Goal: Transaction & Acquisition: Purchase product/service

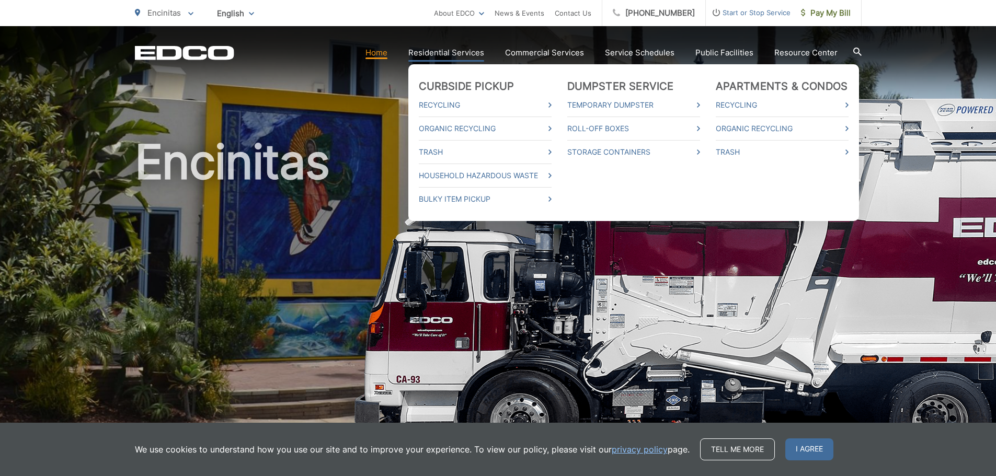
click at [460, 55] on link "Residential Services" at bounding box center [446, 53] width 76 height 13
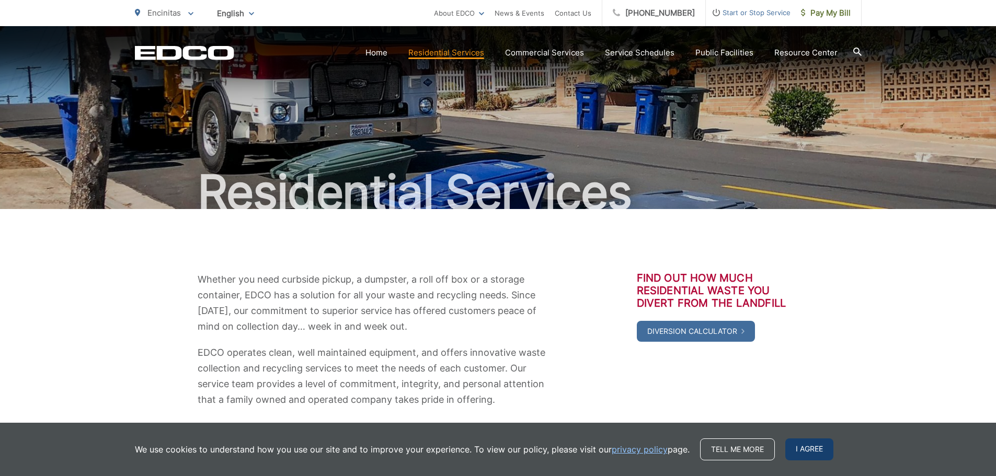
click at [799, 449] on span "I agree" at bounding box center [809, 450] width 48 height 22
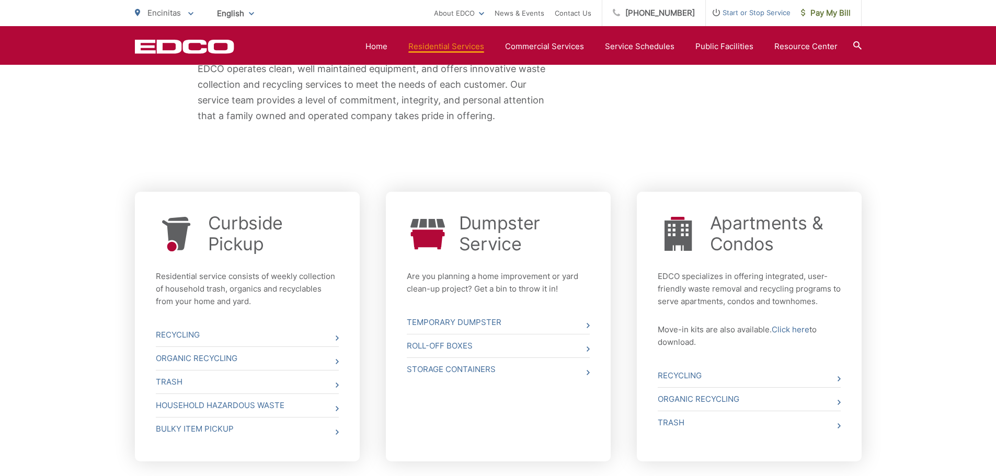
scroll to position [314, 0]
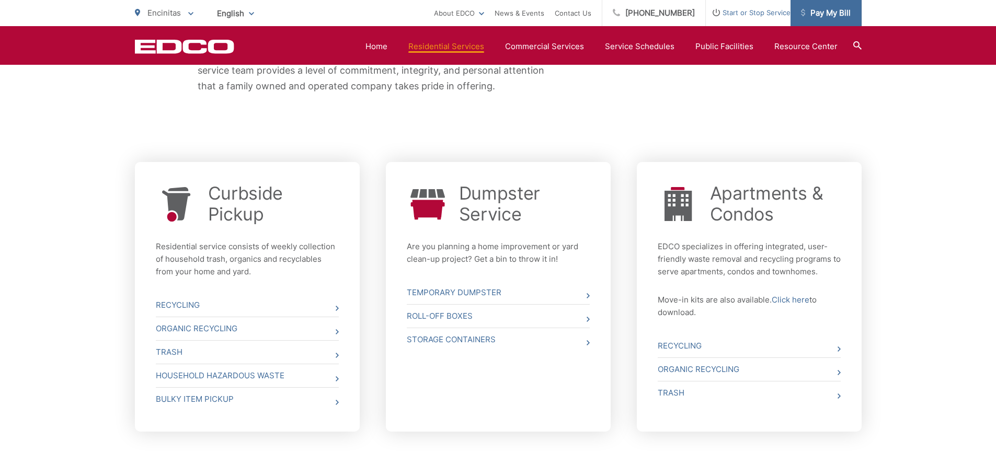
click at [823, 21] on link "Pay My Bill" at bounding box center [825, 13] width 71 height 26
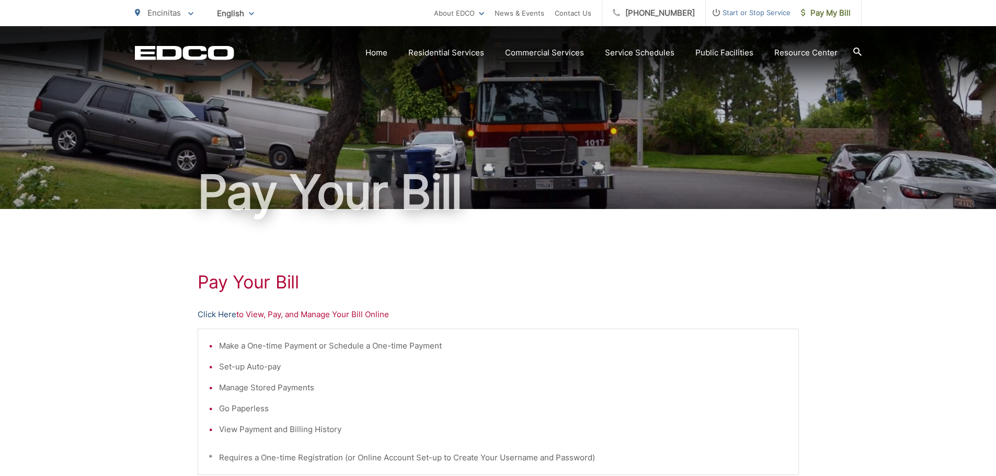
click at [223, 314] on link "Click Here" at bounding box center [217, 314] width 39 height 13
